Goal: Task Accomplishment & Management: Complete application form

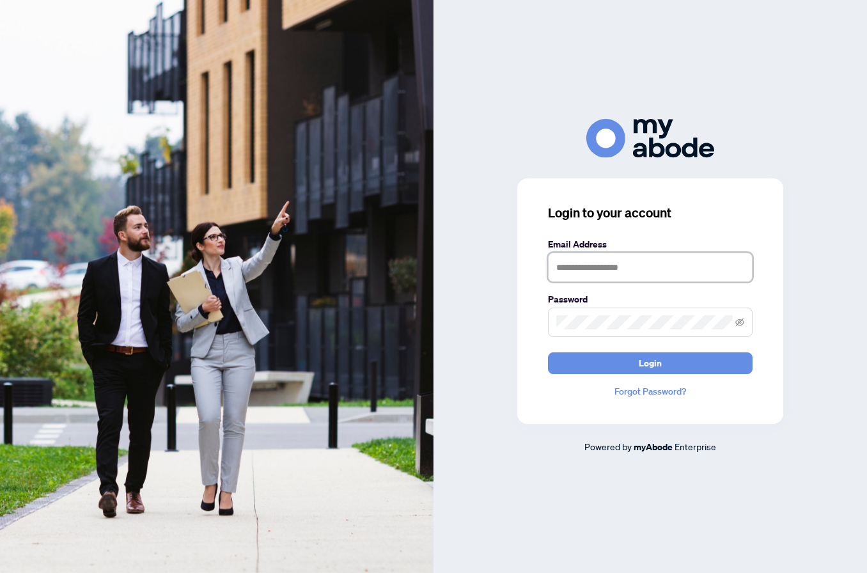
click at [630, 282] on input "text" at bounding box center [650, 267] width 205 height 29
type input "**********"
click at [650, 374] on button "Login" at bounding box center [650, 363] width 205 height 22
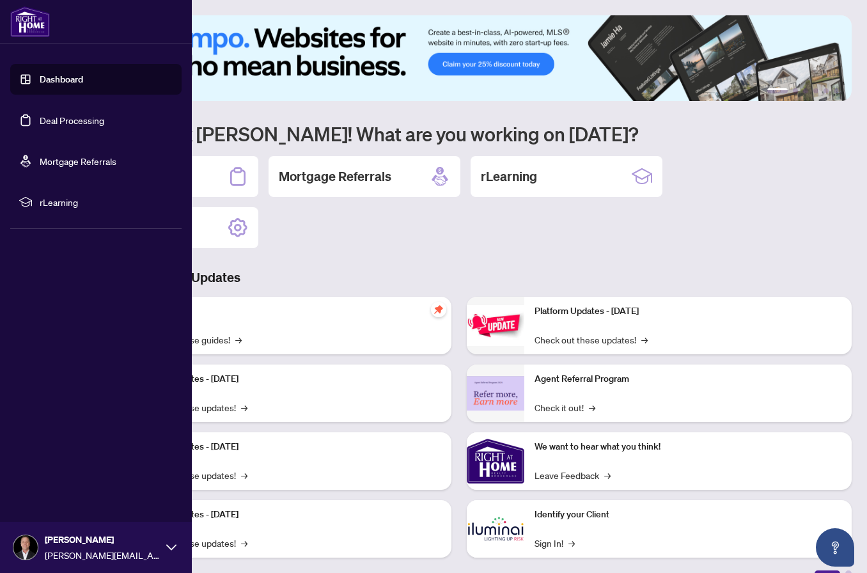
click at [51, 122] on link "Deal Processing" at bounding box center [72, 120] width 65 height 12
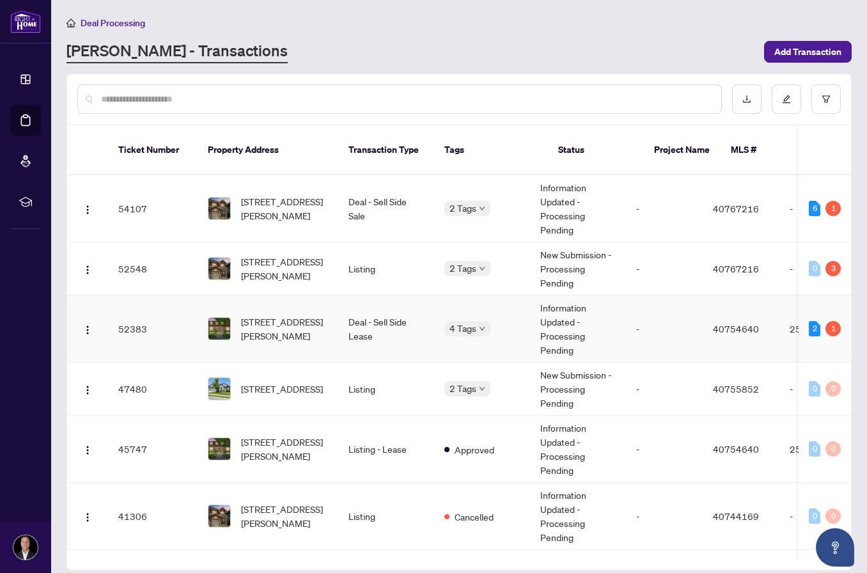
click at [286, 323] on span "[STREET_ADDRESS][PERSON_NAME]" at bounding box center [284, 329] width 87 height 28
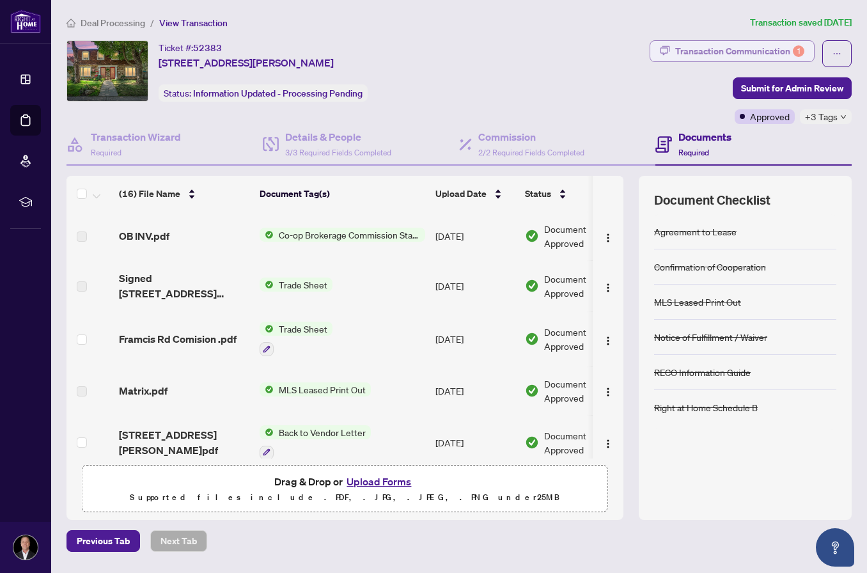
click at [747, 56] on div "Transaction Communication 1" at bounding box center [739, 51] width 129 height 20
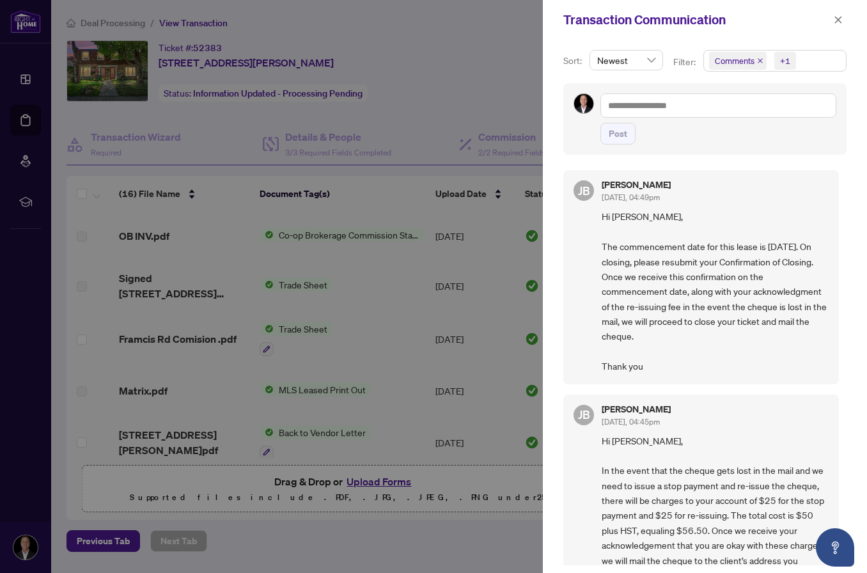
click at [433, 58] on div at bounding box center [433, 286] width 867 height 573
click at [848, 15] on div "Transaction Communication" at bounding box center [705, 20] width 324 height 40
click at [839, 26] on span "button" at bounding box center [838, 20] width 9 height 20
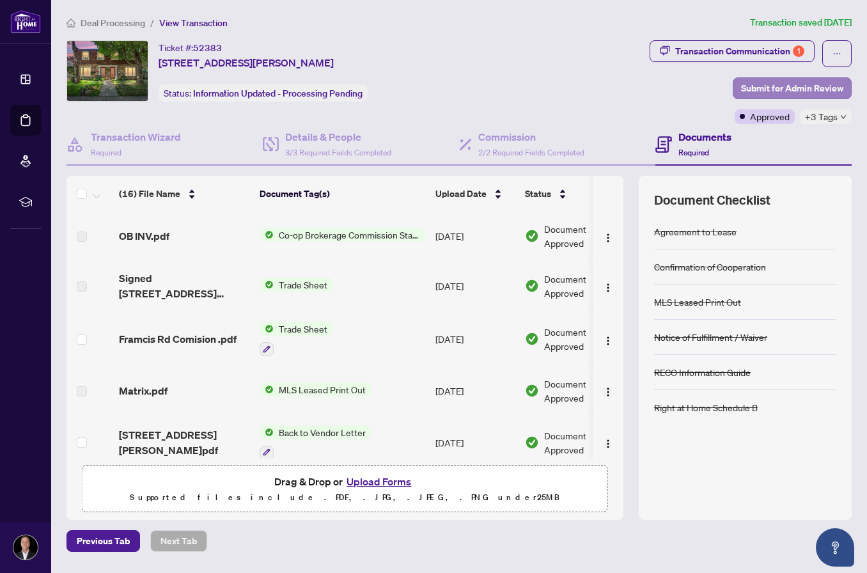
click at [818, 90] on span "Submit for Admin Review" at bounding box center [792, 88] width 102 height 20
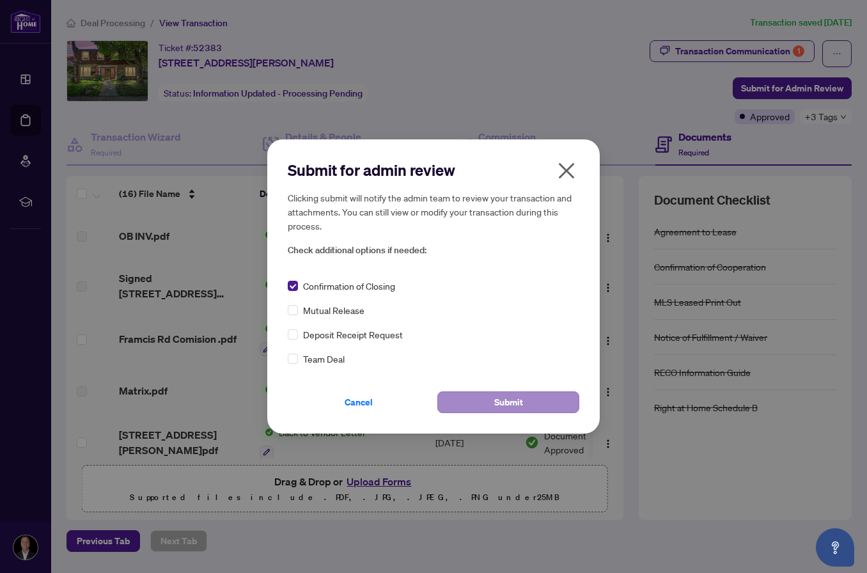
click at [508, 404] on span "Submit" at bounding box center [508, 402] width 29 height 20
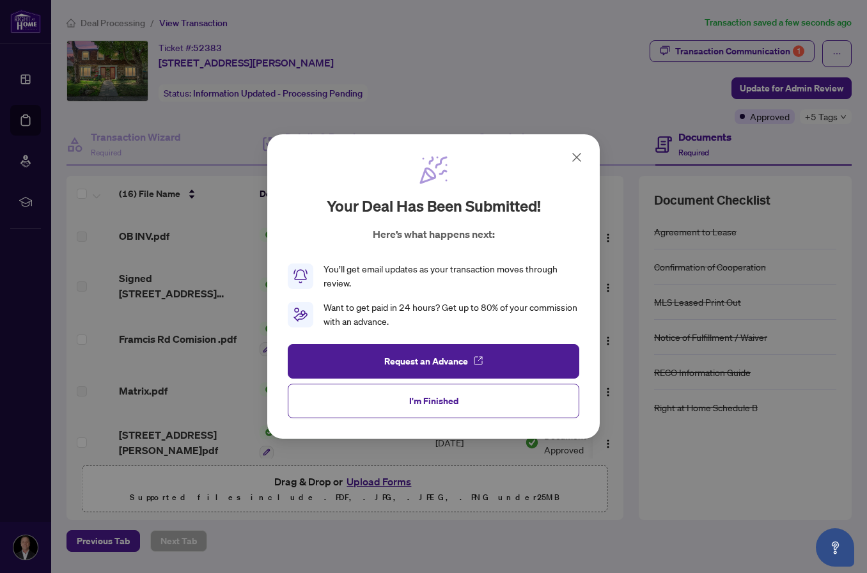
click at [581, 164] on icon at bounding box center [576, 157] width 15 height 15
